Goal: Task Accomplishment & Management: Use online tool/utility

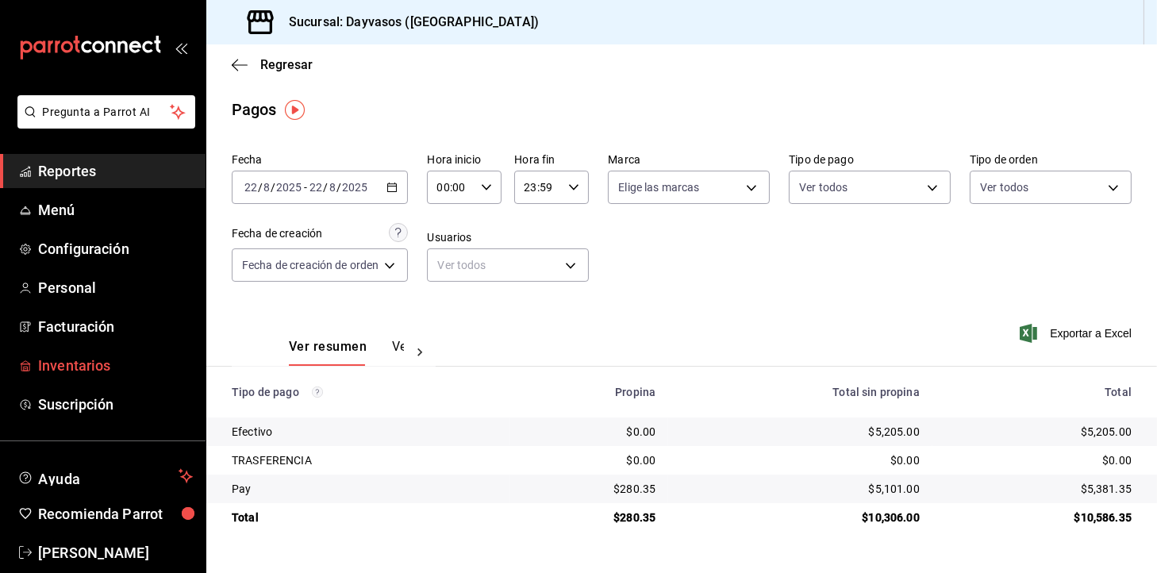
click at [111, 368] on span "Inventarios" at bounding box center [115, 365] width 155 height 21
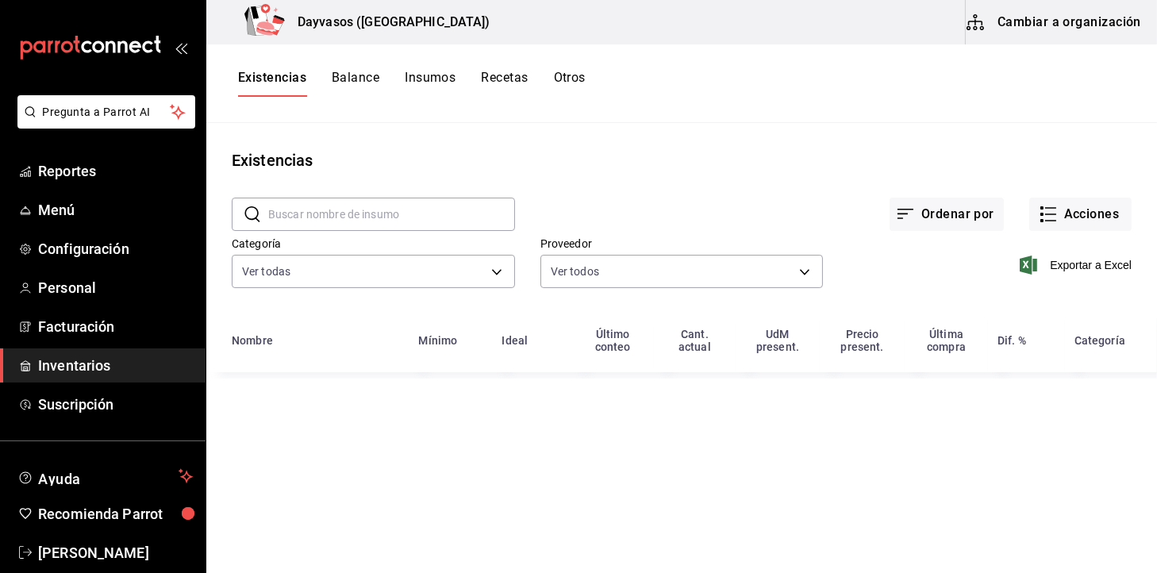
click at [1111, 39] on button "Cambiar a organización" at bounding box center [1055, 22] width 179 height 44
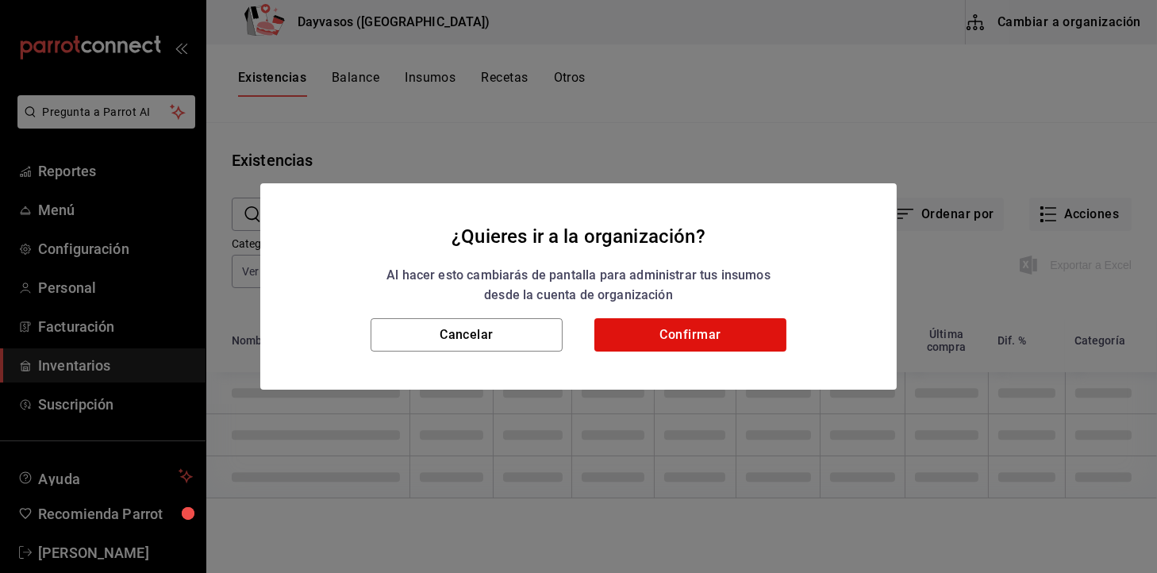
click at [760, 316] on h2 "¿Quieres ir a la organización? Al hacer esto cambiarás de pantalla para adminis…" at bounding box center [578, 250] width 636 height 135
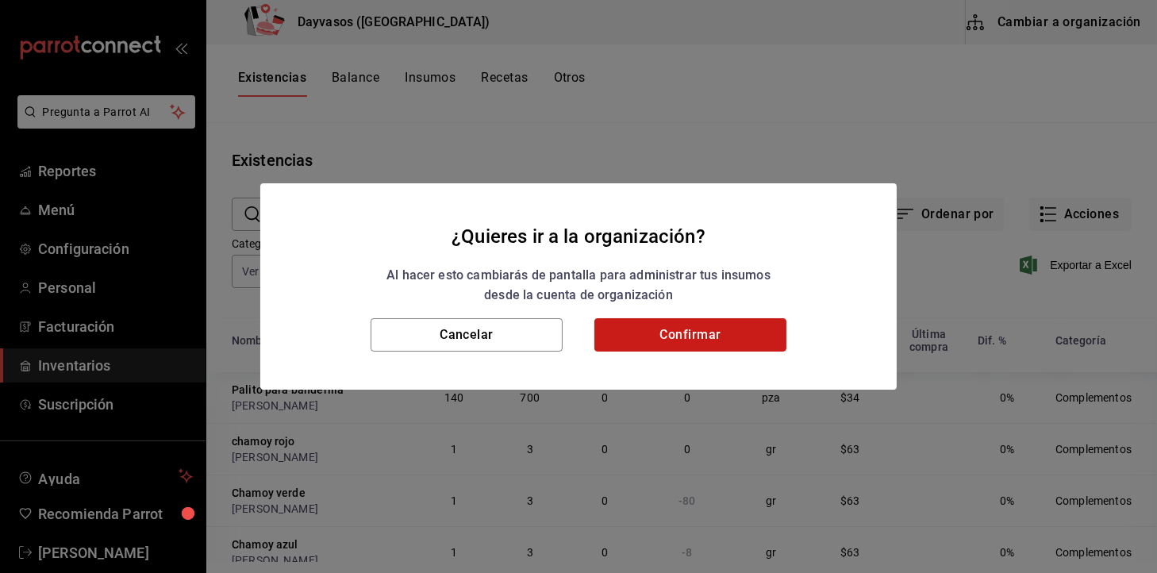
click at [756, 332] on button "Confirmar" at bounding box center [690, 334] width 192 height 33
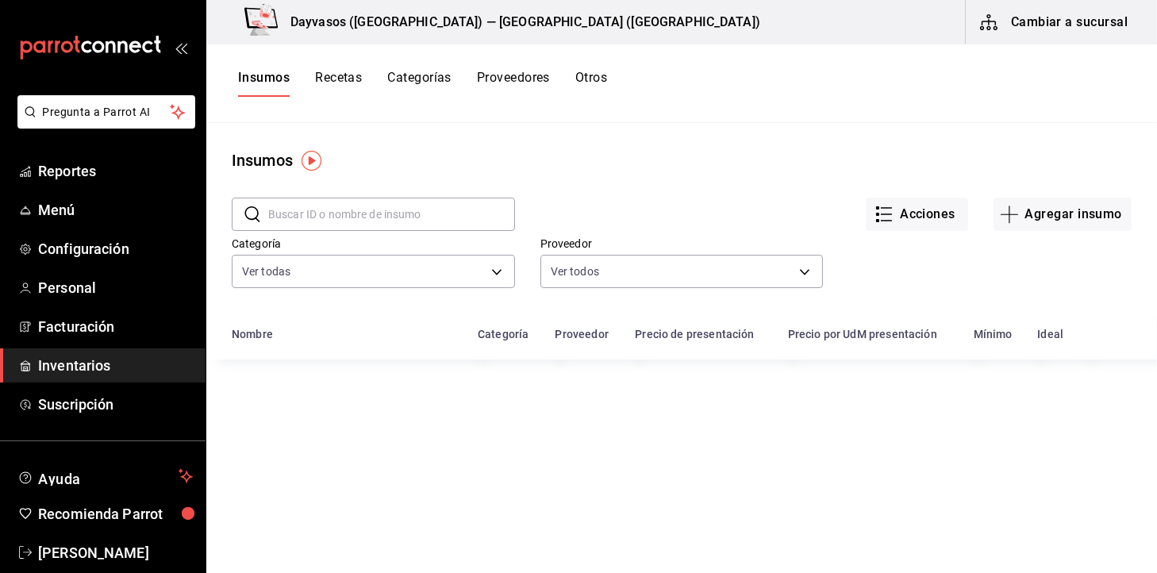
click at [601, 90] on button "Otros" at bounding box center [591, 83] width 32 height 27
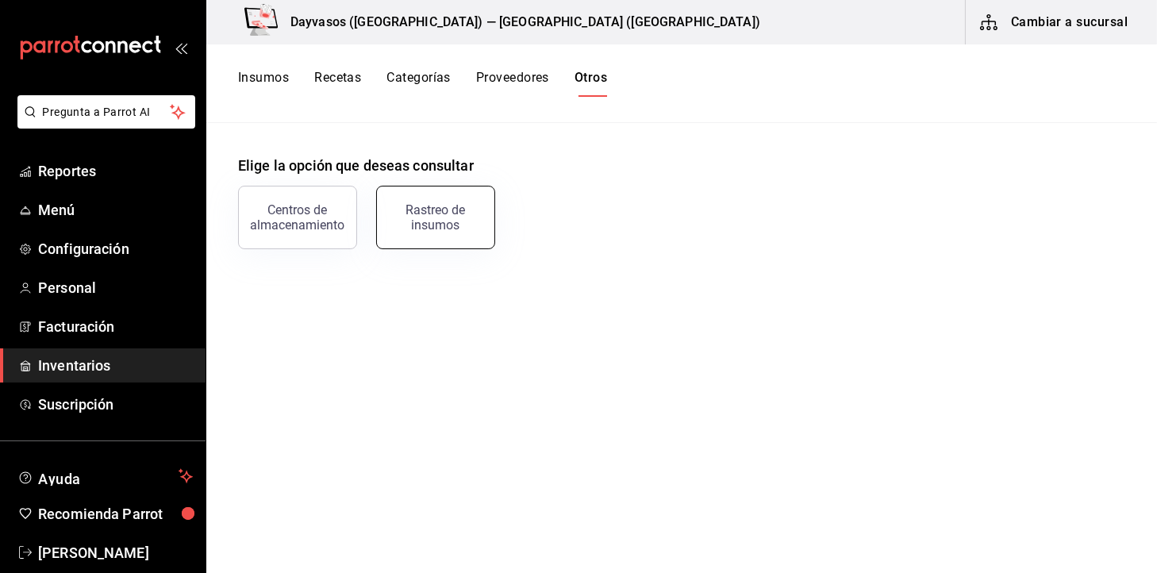
click at [446, 244] on button "Rastreo de insumos" at bounding box center [435, 217] width 119 height 63
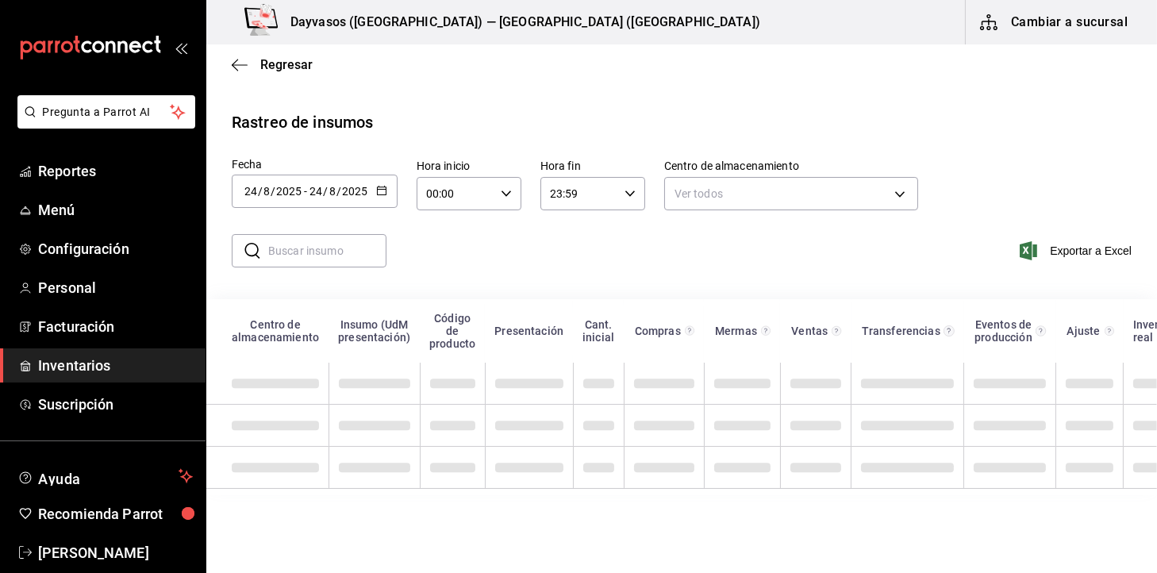
click at [386, 195] on div "[DATE] [DATE] - [DATE] [DATE]" at bounding box center [315, 191] width 166 height 33
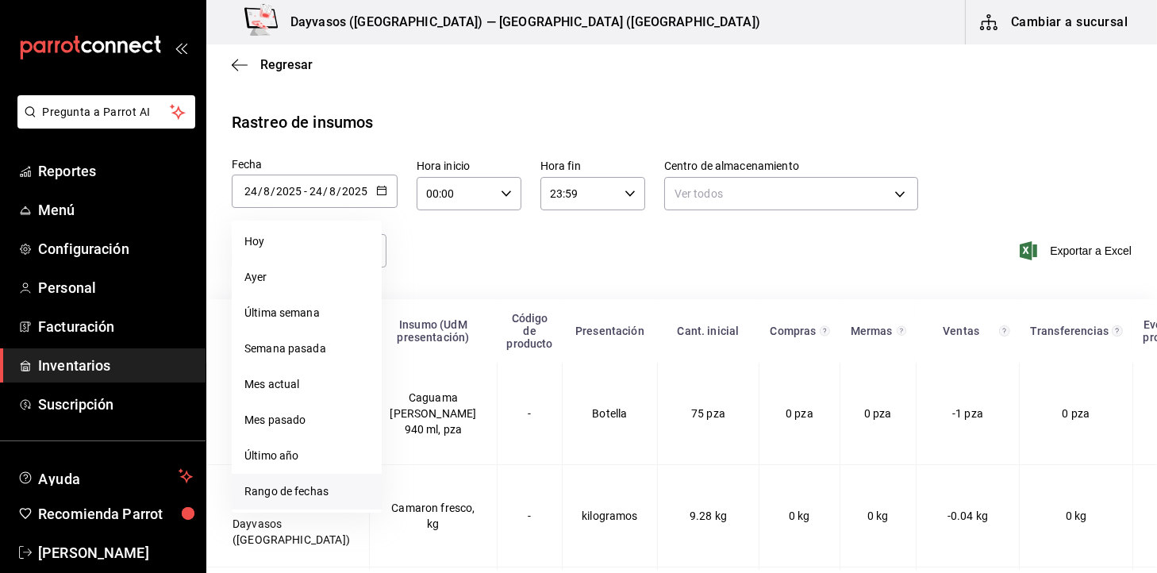
click at [303, 489] on li "Rango de fechas" at bounding box center [307, 492] width 150 height 36
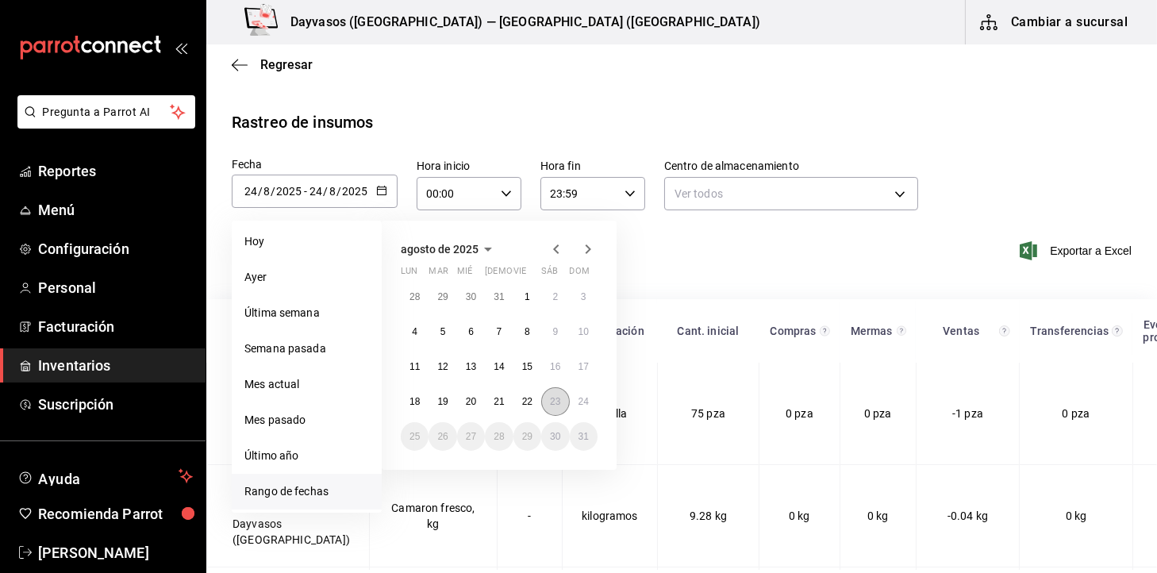
click at [553, 405] on abbr "23" at bounding box center [555, 401] width 10 height 11
type input "[DATE]"
type input "23"
type input "[DATE]"
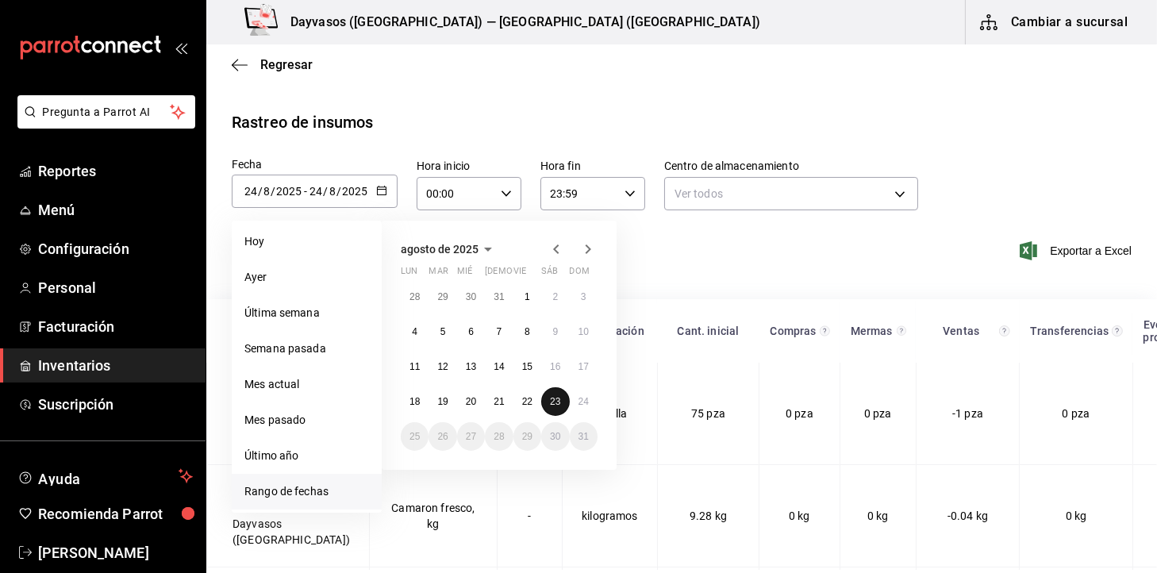
type input "23"
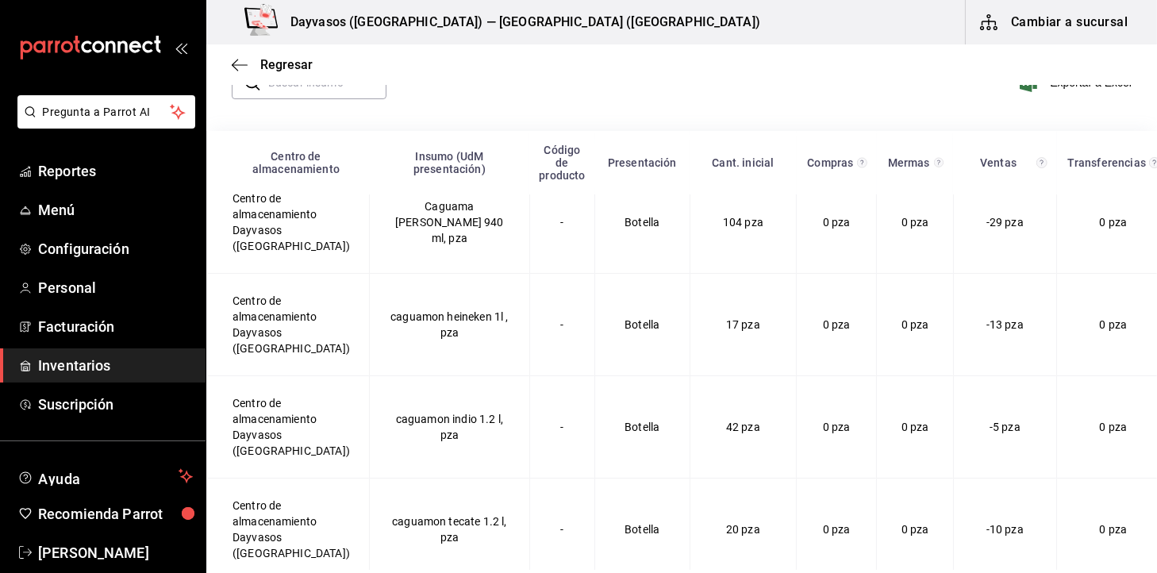
scroll to position [83, 0]
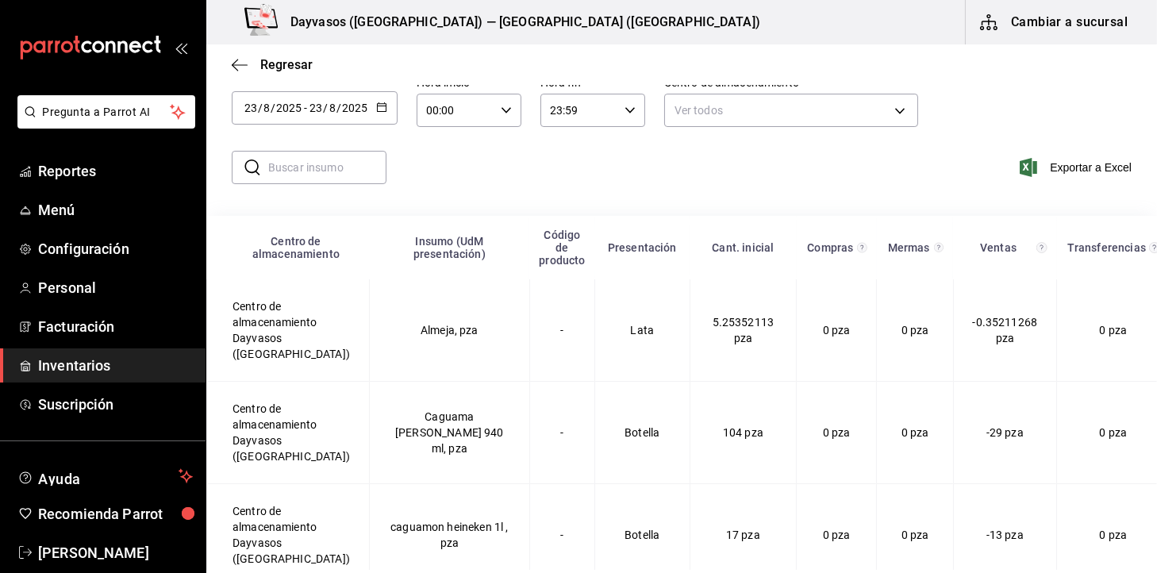
click at [306, 173] on input "text" at bounding box center [327, 168] width 118 height 32
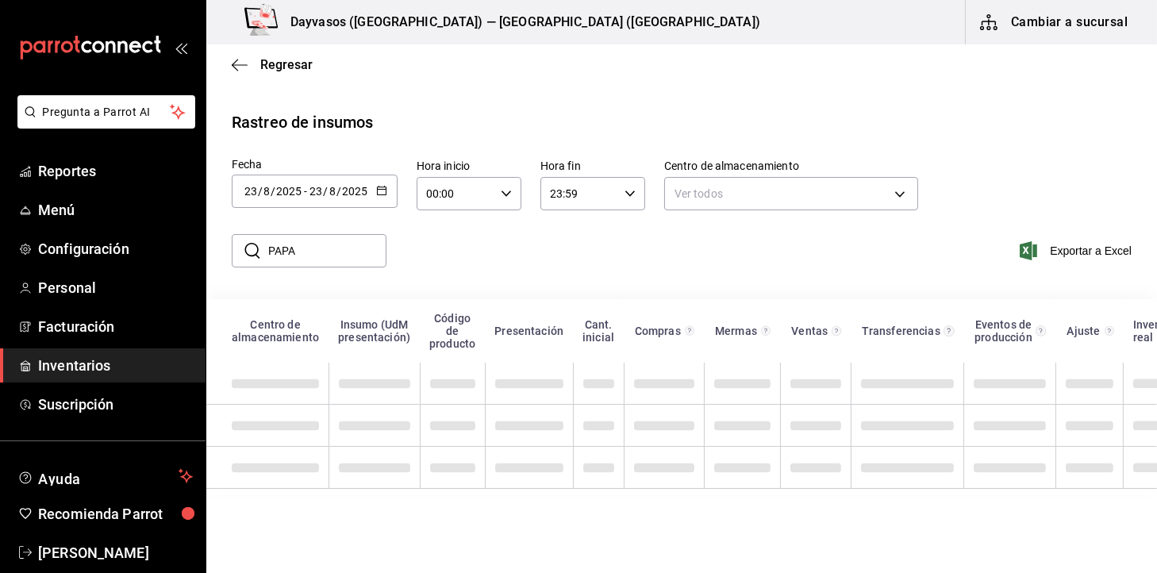
scroll to position [0, 0]
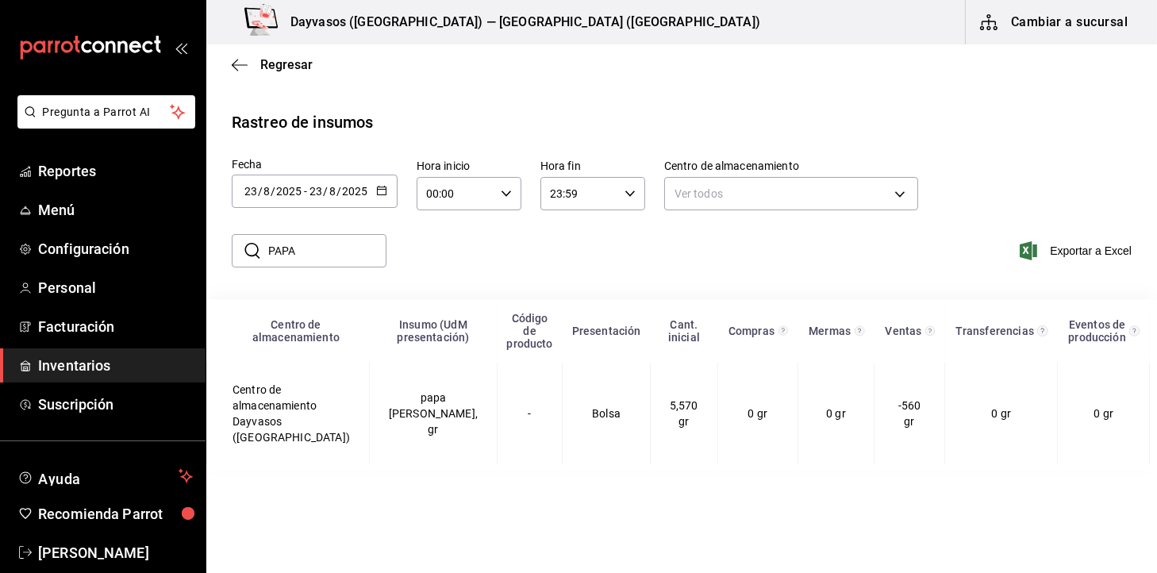
click at [320, 251] on input "PAPA" at bounding box center [327, 251] width 118 height 32
type input "P"
